Goal: Information Seeking & Learning: Learn about a topic

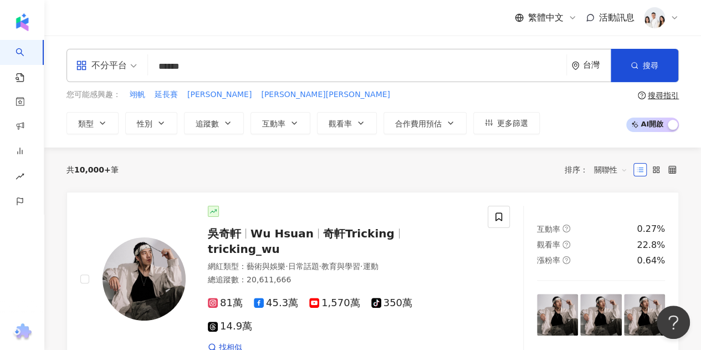
type input "****"
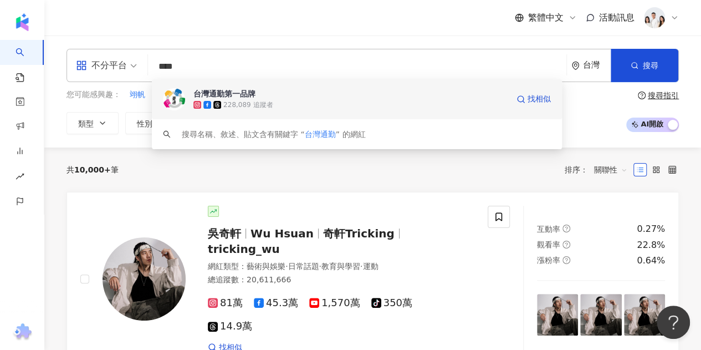
click at [264, 100] on div "228,089 追蹤者" at bounding box center [247, 104] width 49 height 9
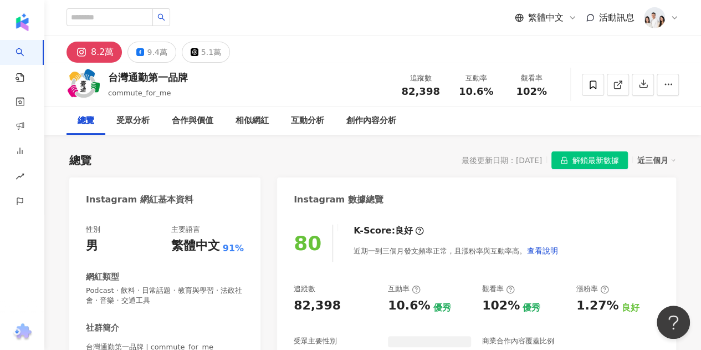
click at [579, 161] on span "解鎖最新數據" at bounding box center [595, 161] width 47 height 18
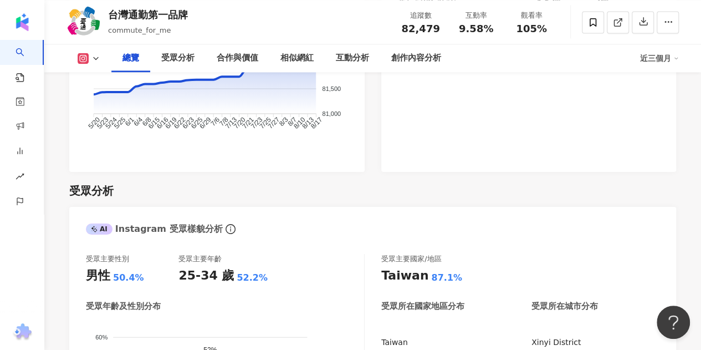
scroll to position [887, 0]
